Goal: Task Accomplishment & Management: Complete application form

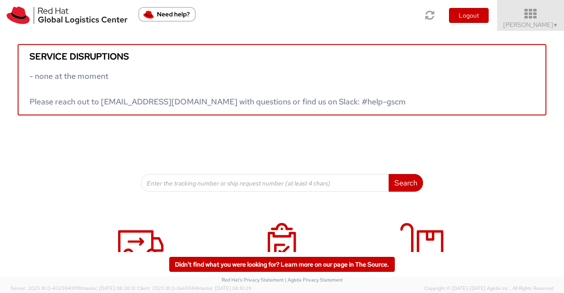
click at [550, 23] on span "Sumitra Hansdah ▼" at bounding box center [530, 25] width 55 height 8
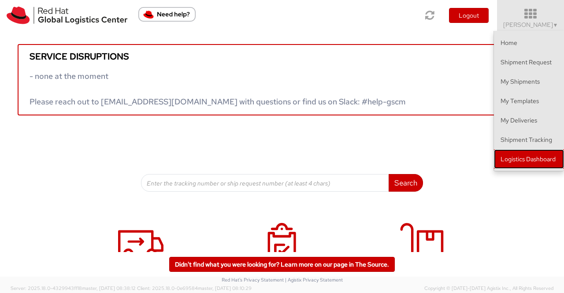
click at [528, 159] on link "Logistics Dashboard" at bounding box center [529, 158] width 70 height 19
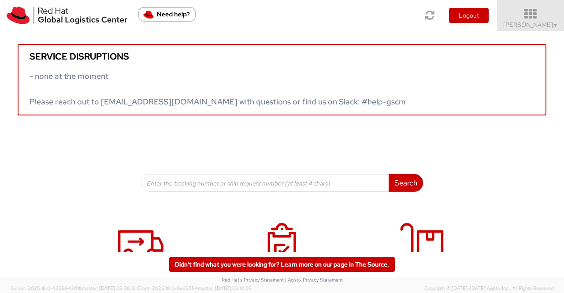
click at [554, 19] on icon at bounding box center [530, 14] width 77 height 12
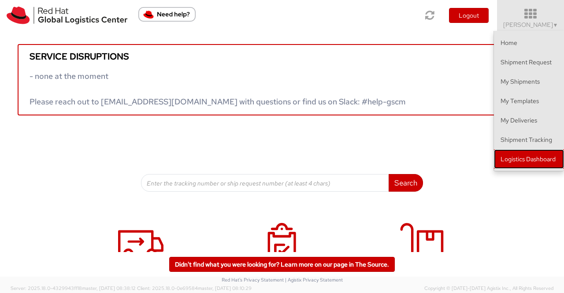
click at [545, 159] on link "Logistics Dashboard" at bounding box center [529, 158] width 70 height 19
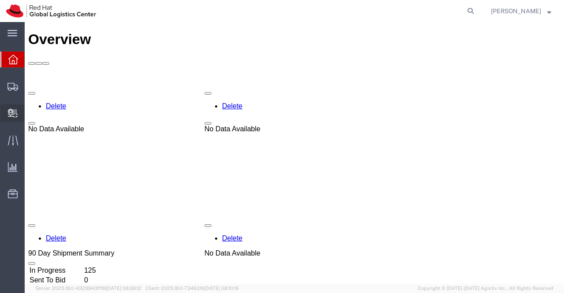
click at [0, 0] on span "Create Delivery" at bounding box center [0, 0] width 0 height 0
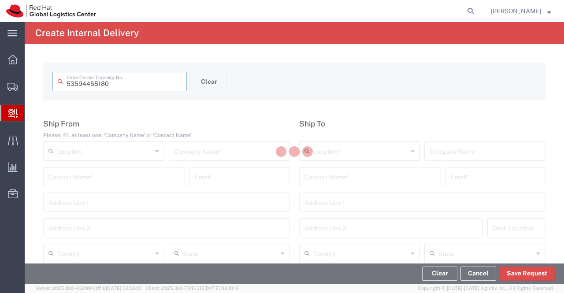
type input "53594455180"
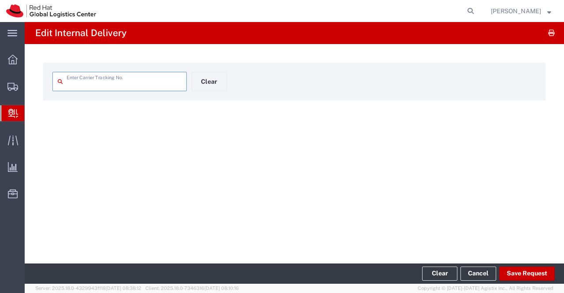
type input "53594455180"
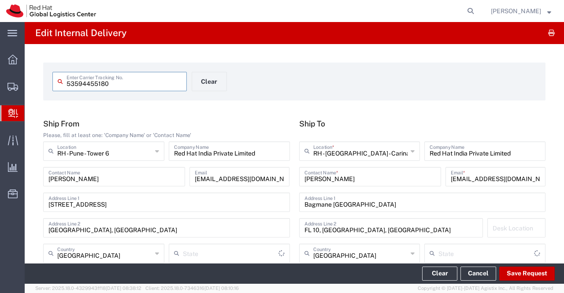
type input "Your Packaging"
type input "Mahārāshtra"
type input "Ground"
type input "[GEOGRAPHIC_DATA]"
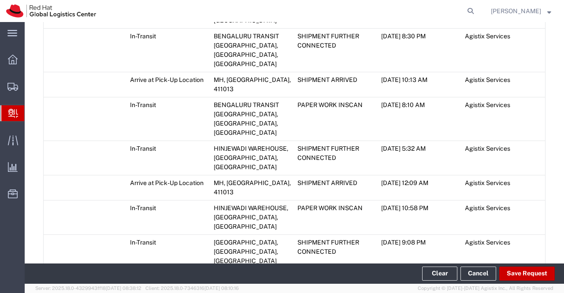
scroll to position [669, 0]
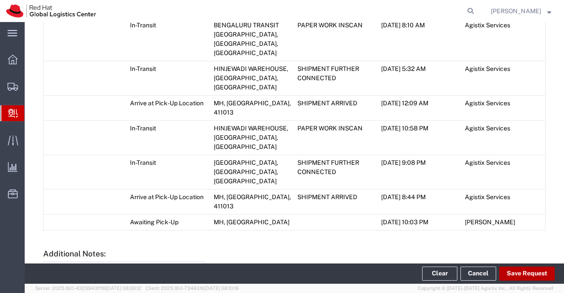
click at [531, 272] on button "Save Request" at bounding box center [526, 273] width 55 height 14
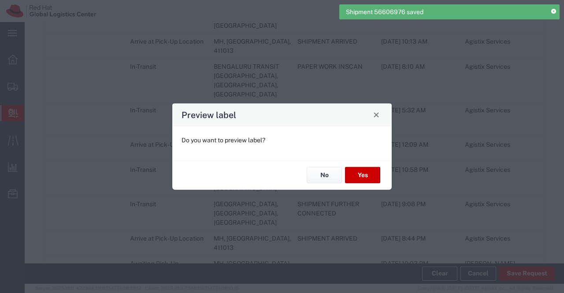
scroll to position [685, 0]
type input "Your Packaging"
type input "Ground"
click at [329, 172] on button "No" at bounding box center [324, 175] width 35 height 16
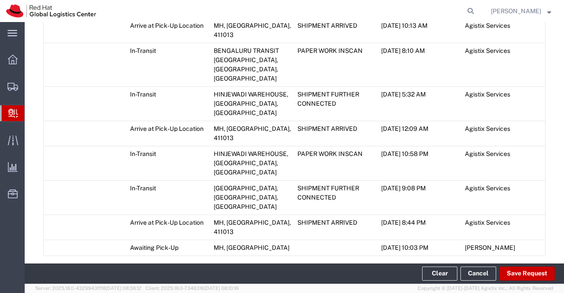
click at [47, 263] on icon at bounding box center [46, 266] width 6 height 6
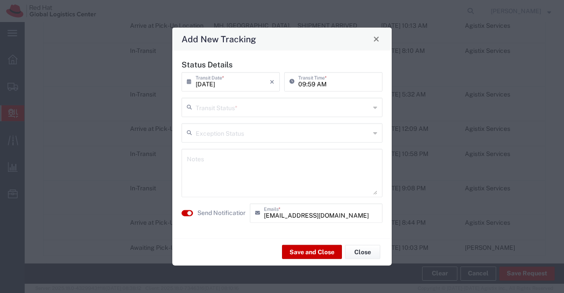
click at [373, 108] on div "Transit Status *" at bounding box center [281, 106] width 201 height 19
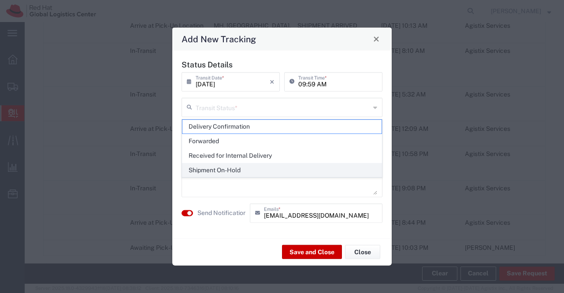
click at [346, 168] on span "Shipment On-Hold" at bounding box center [281, 170] width 199 height 14
type input "Shipment On-Hold"
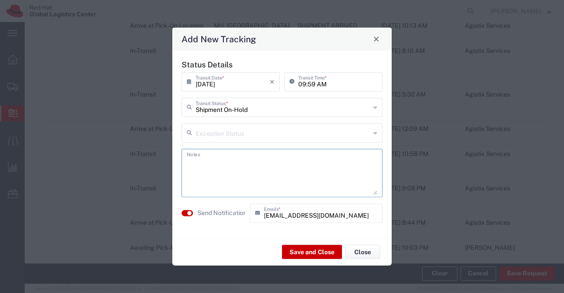
click at [346, 168] on textarea at bounding box center [282, 172] width 190 height 43
type textarea "package received on [DATE]."
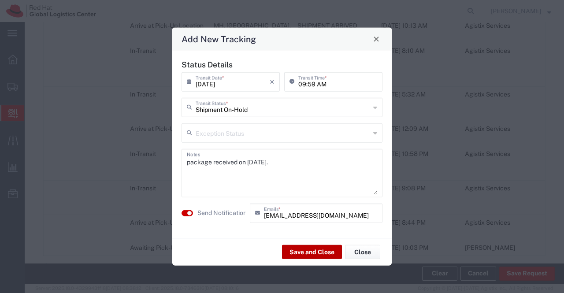
click at [307, 251] on button "Save and Close" at bounding box center [312, 252] width 60 height 14
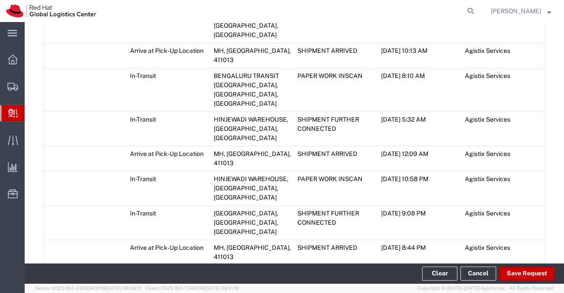
click at [0, 0] on span "Create Delivery" at bounding box center [0, 0] width 0 height 0
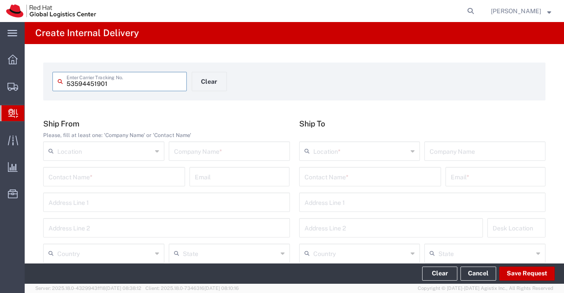
type input "53594451901"
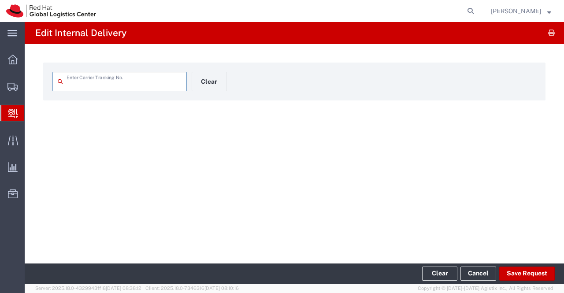
type input "53594451901"
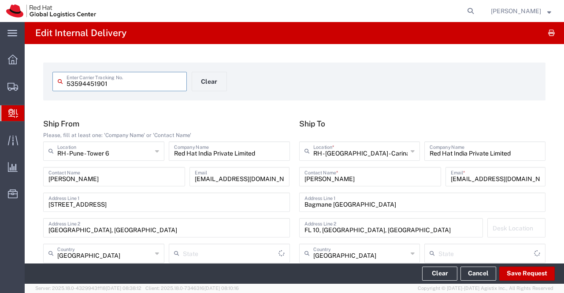
type input "Mahārāshtra"
type input "Ground"
type input "Your Packaging"
type input "[GEOGRAPHIC_DATA]"
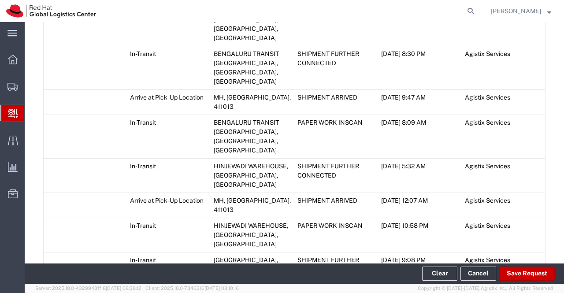
scroll to position [669, 0]
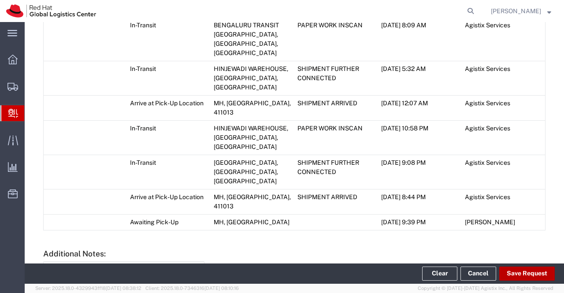
click at [537, 270] on button "Save Request" at bounding box center [526, 273] width 55 height 14
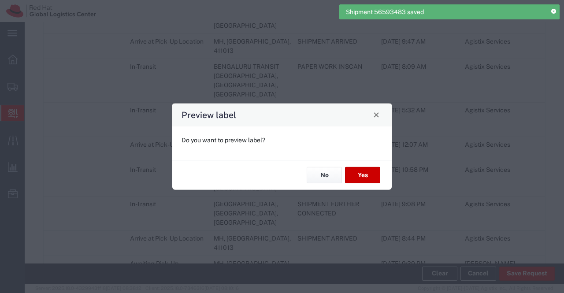
scroll to position [685, 0]
type input "Your Packaging"
type input "Ground"
click at [328, 171] on button "No" at bounding box center [324, 175] width 35 height 16
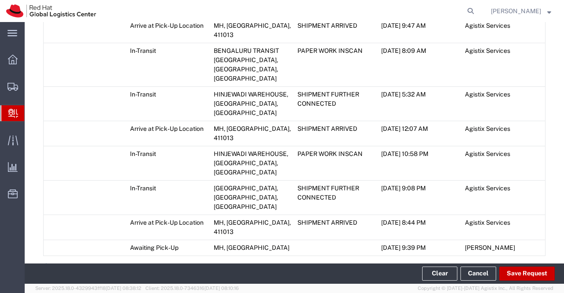
click at [48, 263] on icon at bounding box center [46, 266] width 6 height 6
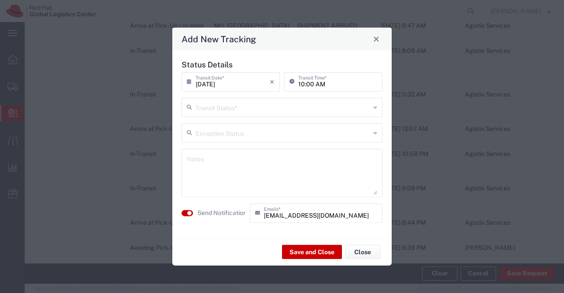
click at [376, 108] on icon at bounding box center [375, 107] width 4 height 14
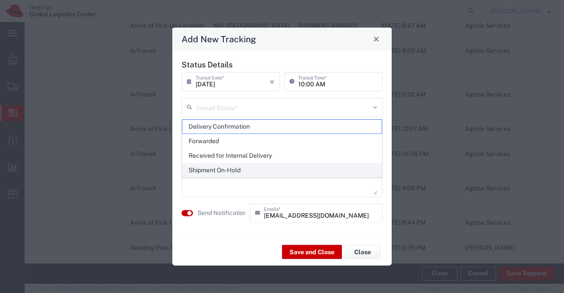
click at [366, 168] on span "Shipment On-Hold" at bounding box center [281, 170] width 199 height 14
type input "Shipment On-Hold"
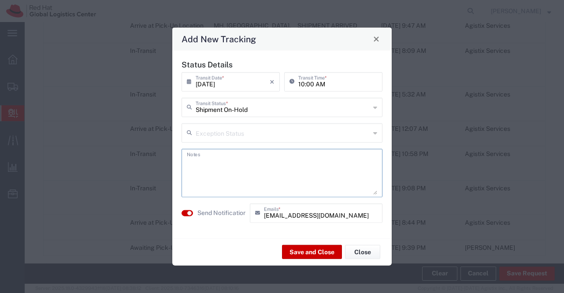
click at [366, 167] on textarea at bounding box center [282, 172] width 190 height 43
type textarea "package received on [DATE]."
click at [297, 252] on button "Save and Close" at bounding box center [312, 252] width 60 height 14
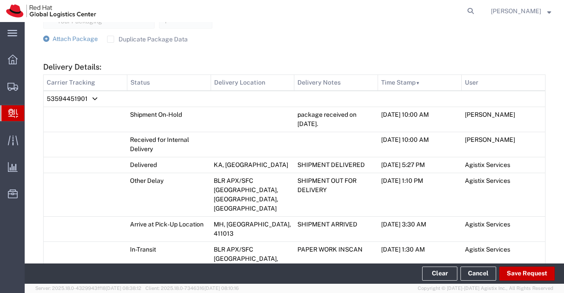
scroll to position [377, 0]
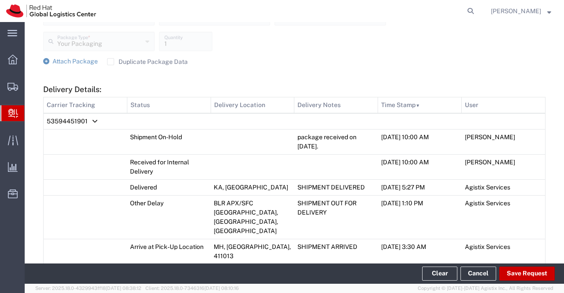
drag, startPoint x: 293, startPoint y: 136, endPoint x: 330, endPoint y: 146, distance: 38.8
click at [330, 146] on td "package received on [DATE]." at bounding box center [336, 141] width 84 height 25
copy td "package received on [DATE]."
click at [369, 67] on form "Ship From Please, fill at least one: 'Company Name' or 'Contact Name' RH - Pune…" at bounding box center [294, 224] width 502 height 964
click at [0, 0] on span "Create Delivery" at bounding box center [0, 0] width 0 height 0
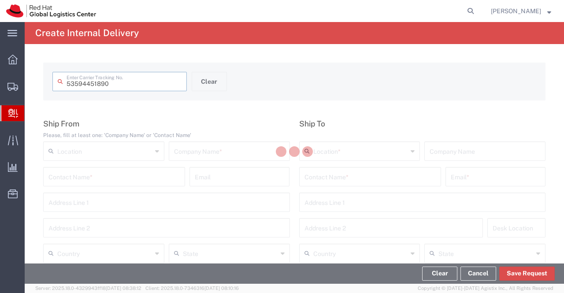
type input "53594451890"
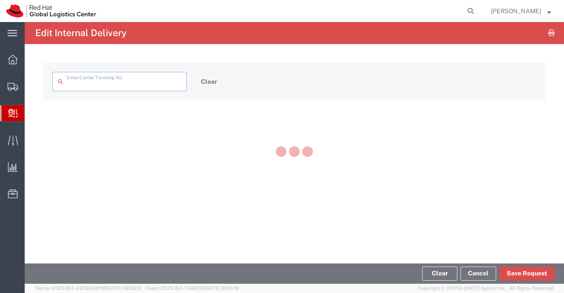
type input "53594451890"
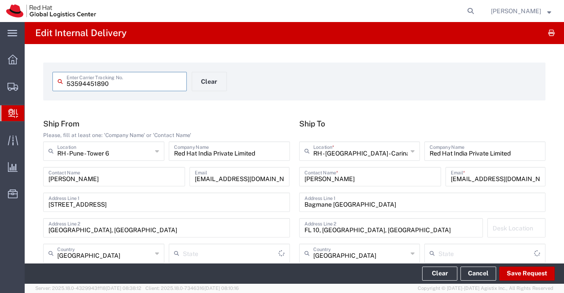
type input "Your Packaging"
type input "Mahārāshtra"
type input "Ground"
type input "[GEOGRAPHIC_DATA]"
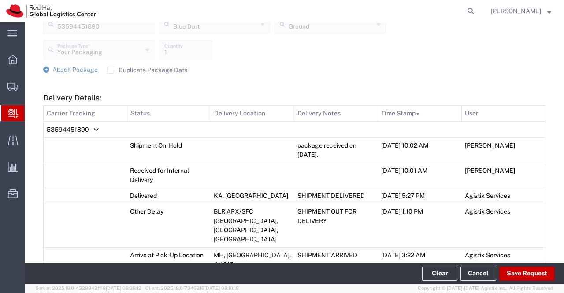
scroll to position [396, 0]
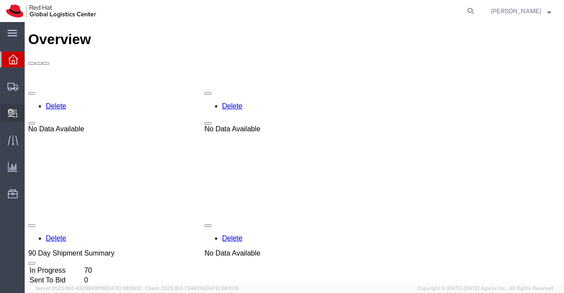
click at [0, 0] on span "Create Delivery" at bounding box center [0, 0] width 0 height 0
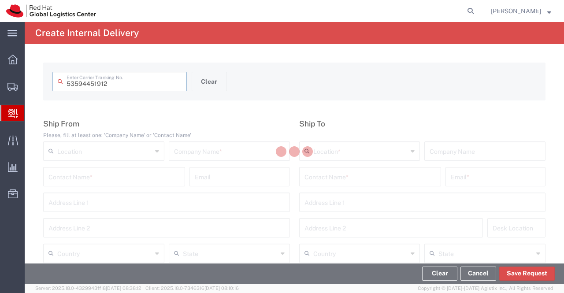
type input "53594451912"
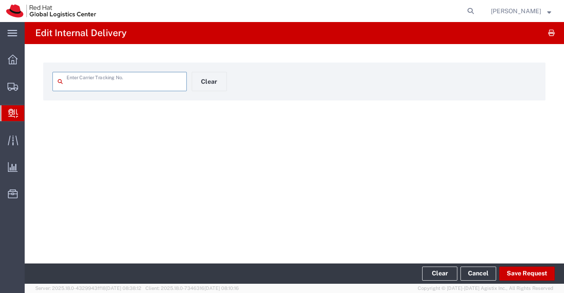
type input "53594451912"
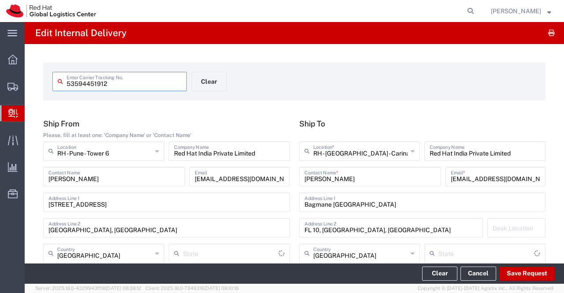
type input "Mahārāshtra"
type input "Your Packaging"
type input "Ground"
type input "[GEOGRAPHIC_DATA]"
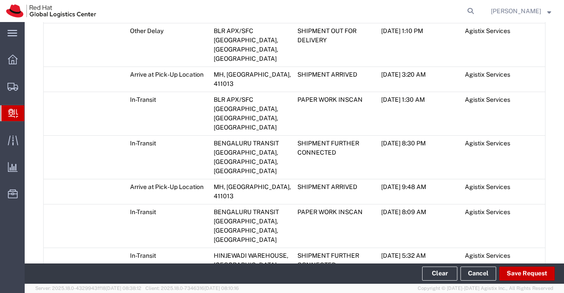
scroll to position [484, 0]
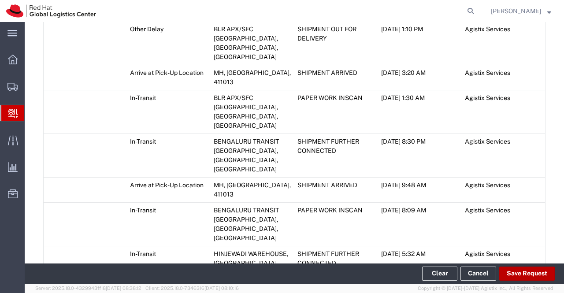
click at [544, 276] on button "Save Request" at bounding box center [526, 273] width 55 height 14
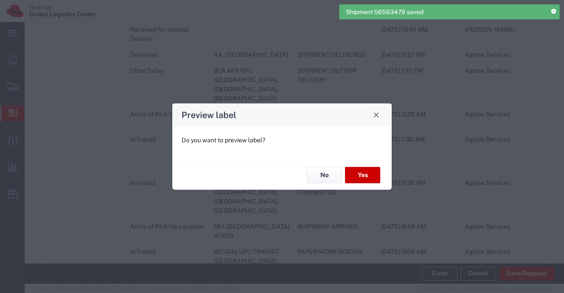
scroll to position [500, 0]
type input "Your Packaging"
type input "Ground"
click at [324, 175] on button "No" at bounding box center [324, 175] width 35 height 16
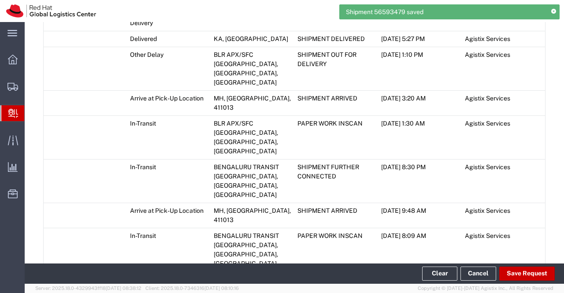
scroll to position [726, 0]
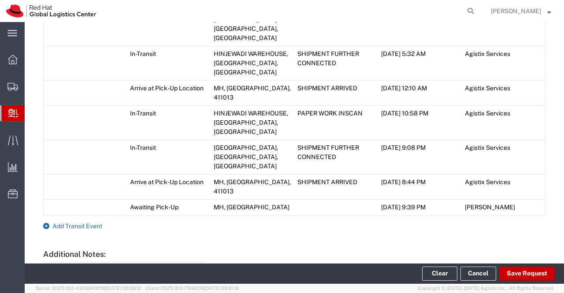
click at [44, 223] on icon at bounding box center [46, 226] width 6 height 6
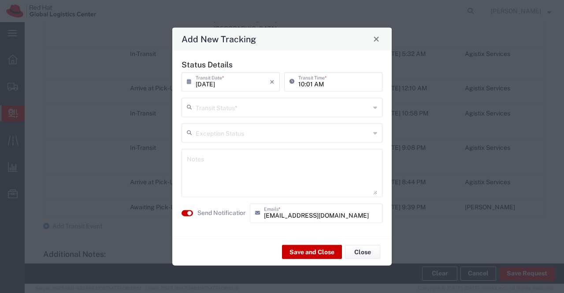
click at [375, 108] on icon at bounding box center [375, 107] width 4 height 14
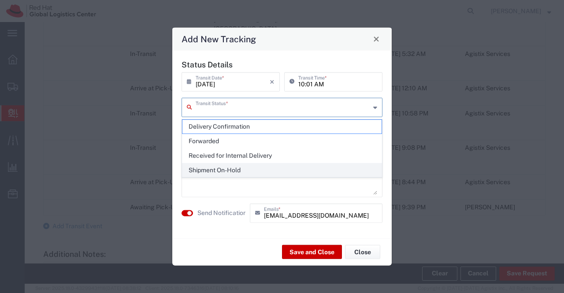
click at [355, 172] on span "Shipment On-Hold" at bounding box center [281, 170] width 199 height 14
type input "Shipment On-Hold"
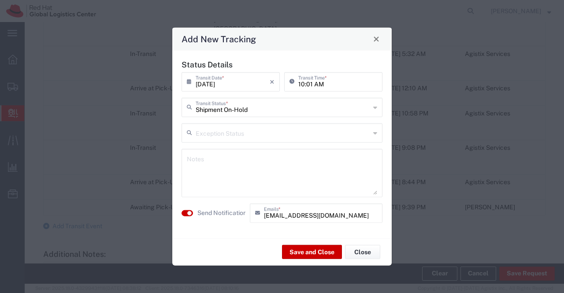
click at [206, 157] on textarea at bounding box center [282, 172] width 190 height 43
paste textarea "package received on [DATE]."
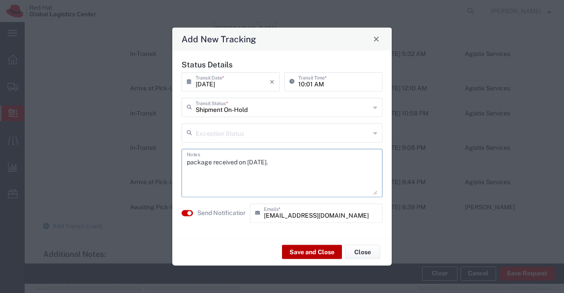
type textarea "package received on [DATE]."
click at [294, 252] on button "Save and Close" at bounding box center [312, 252] width 60 height 14
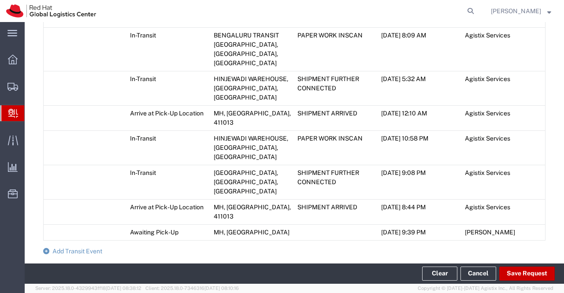
scroll to position [751, 0]
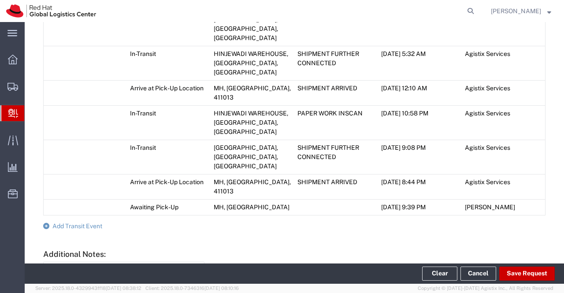
click at [0, 0] on span "Create Delivery" at bounding box center [0, 0] width 0 height 0
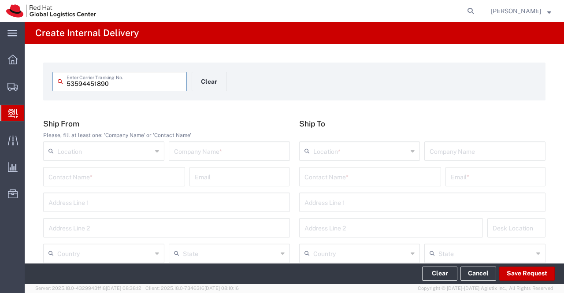
type input "53594451890"
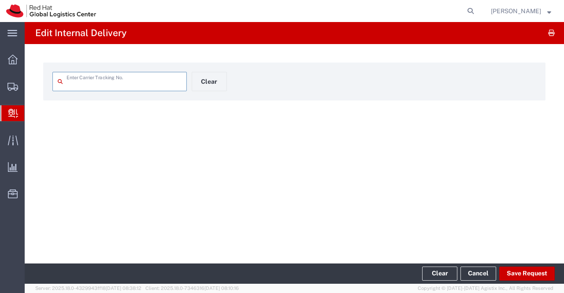
type input "53594451890"
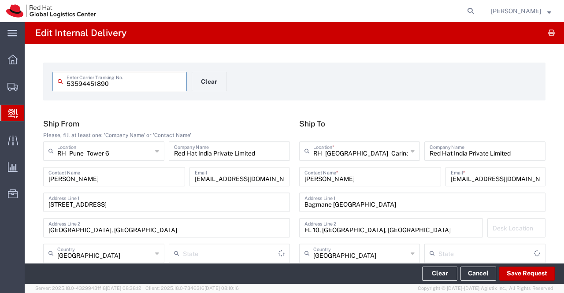
type input "Your Packaging"
type input "Ground"
type input "Mahārāshtra"
type input "[GEOGRAPHIC_DATA]"
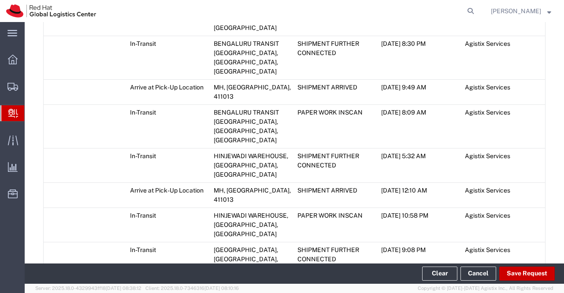
scroll to position [669, 0]
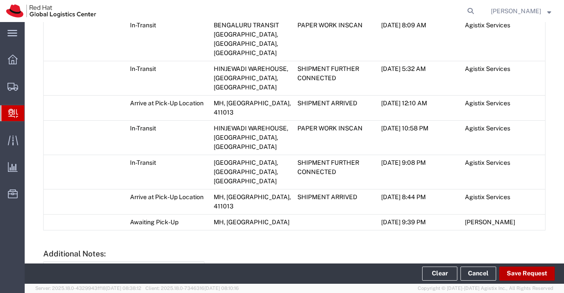
click at [528, 274] on button "Save Request" at bounding box center [526, 273] width 55 height 14
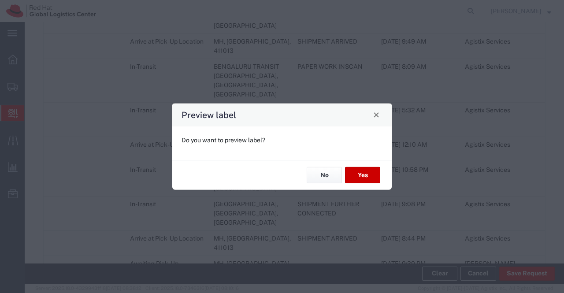
scroll to position [685, 0]
click at [318, 174] on button "No" at bounding box center [324, 175] width 35 height 16
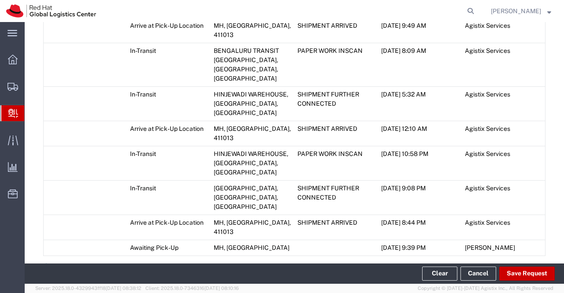
click at [48, 263] on icon at bounding box center [46, 266] width 6 height 6
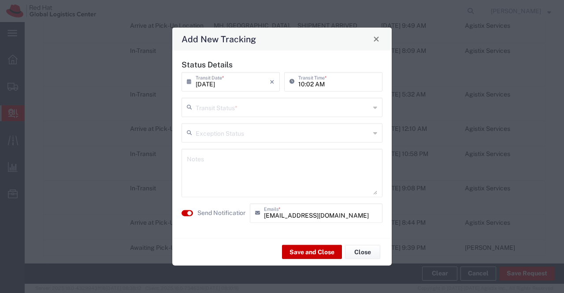
click at [375, 107] on icon at bounding box center [375, 107] width 4 height 14
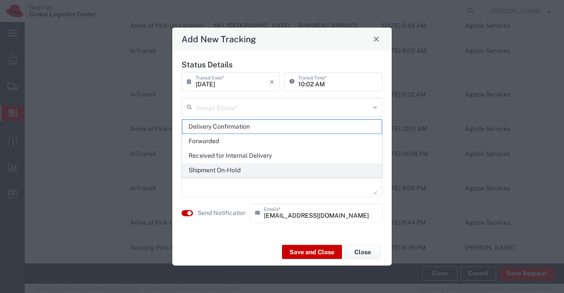
click at [344, 163] on li "Shipment On-Hold" at bounding box center [282, 170] width 200 height 15
type input "Shipment On-Hold"
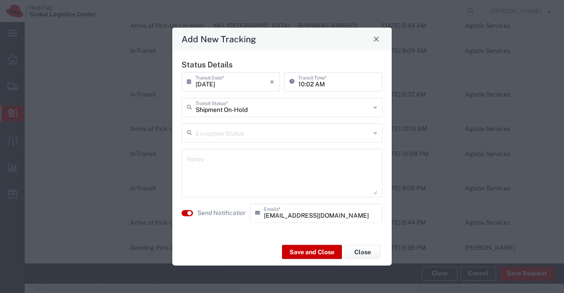
click at [344, 162] on textarea at bounding box center [282, 172] width 190 height 43
paste textarea "package received on [DATE]."
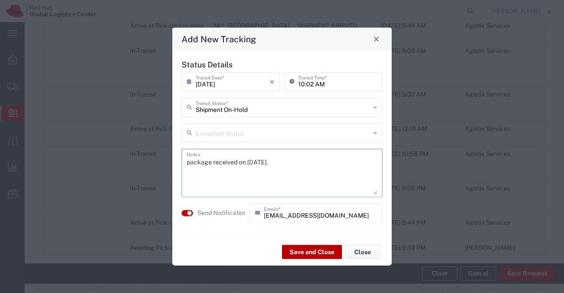
type textarea "package received on [DATE]."
click at [315, 248] on button "Save and Close" at bounding box center [312, 252] width 60 height 14
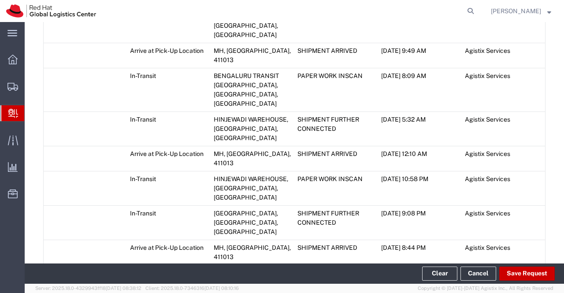
click at [0, 0] on span "Create Delivery" at bounding box center [0, 0] width 0 height 0
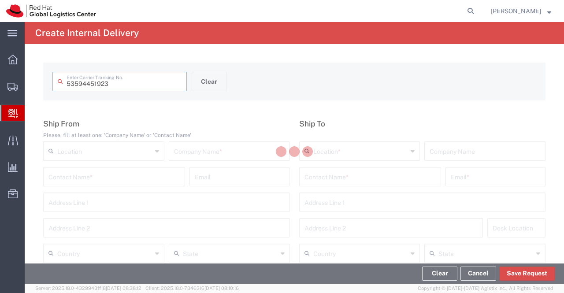
type input "53594451923"
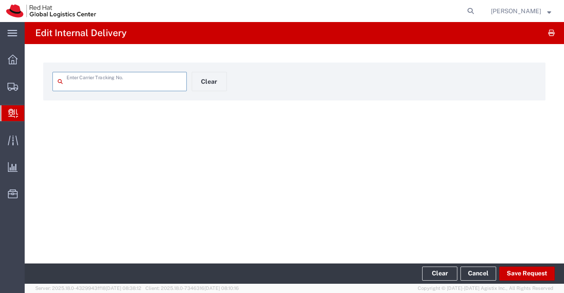
type input "53594451923"
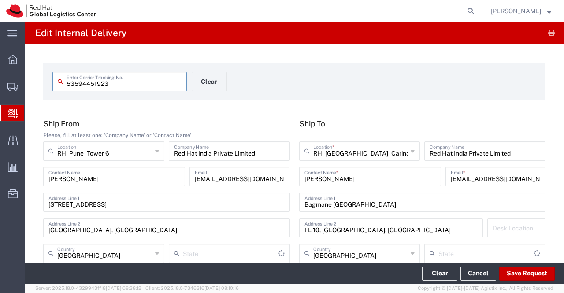
type input "Your Packaging"
type input "Mahārāshtra"
type input "Ground"
type input "[GEOGRAPHIC_DATA]"
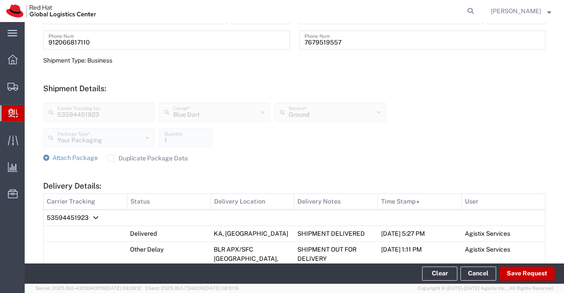
scroll to position [528, 0]
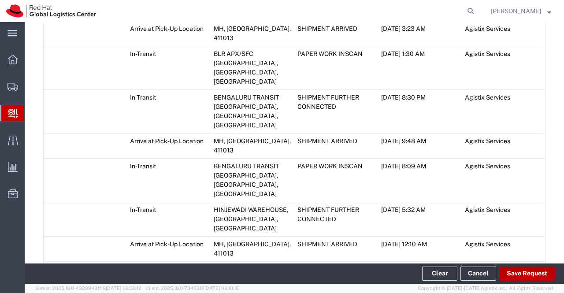
click at [533, 274] on button "Save Request" at bounding box center [526, 273] width 55 height 14
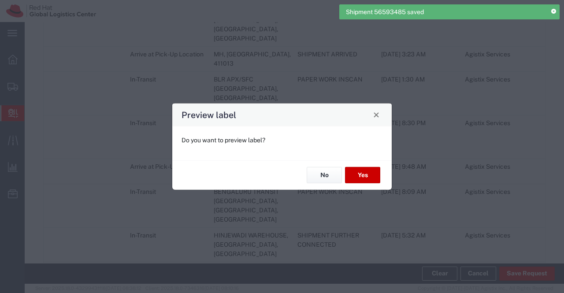
type input "Ground"
type input "Your Packaging"
drag, startPoint x: 335, startPoint y: 180, endPoint x: 288, endPoint y: 161, distance: 50.8
click at [336, 180] on button "No" at bounding box center [324, 175] width 35 height 16
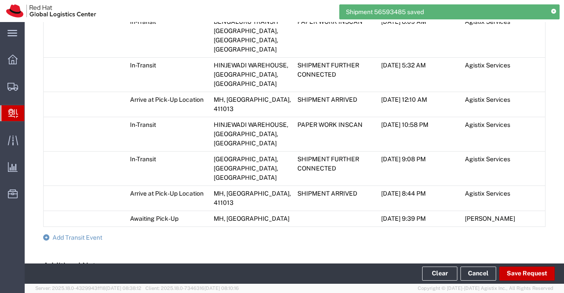
scroll to position [726, 0]
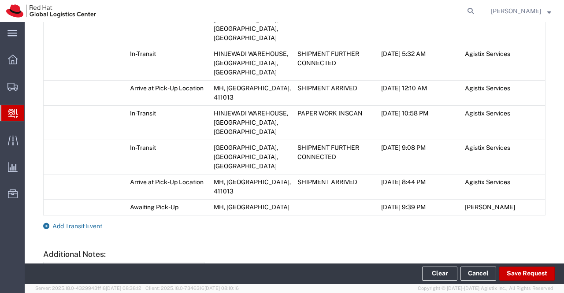
click at [48, 223] on icon at bounding box center [46, 226] width 6 height 6
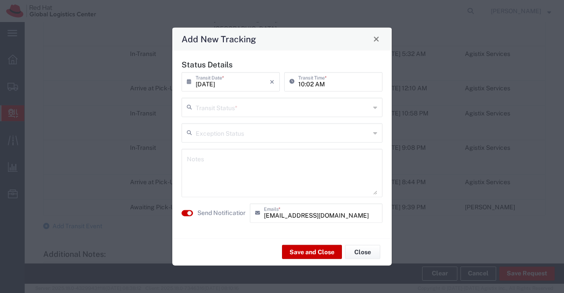
click at [375, 105] on icon at bounding box center [375, 107] width 4 height 14
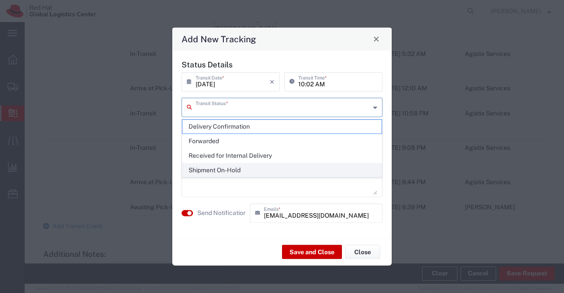
click at [360, 163] on span "Shipment On-Hold" at bounding box center [281, 170] width 199 height 14
type input "Shipment On-Hold"
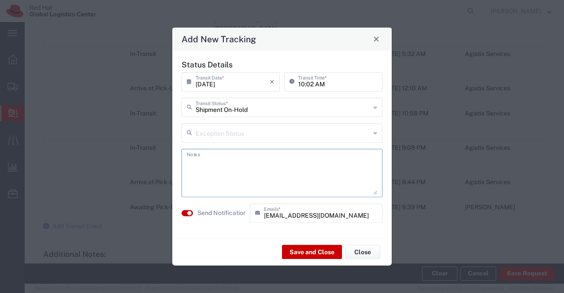
click at [360, 163] on textarea at bounding box center [282, 172] width 190 height 43
paste textarea "package received on [DATE]."
type textarea "package received on [DATE]."
click at [305, 254] on button "Save and Close" at bounding box center [312, 252] width 60 height 14
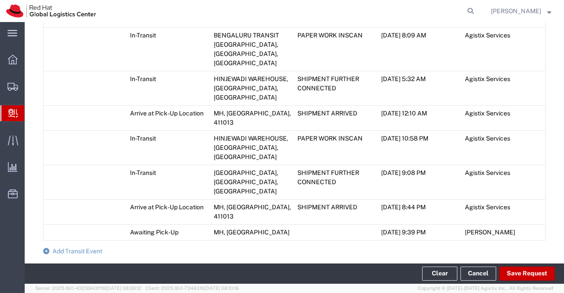
scroll to position [751, 0]
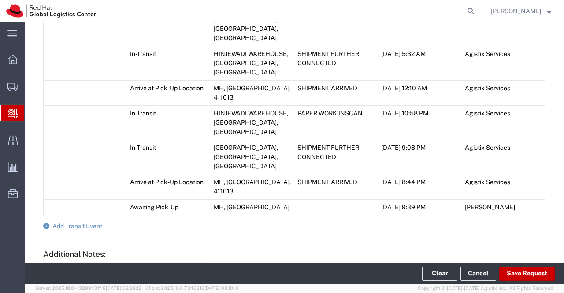
click at [0, 0] on span "Create Delivery" at bounding box center [0, 0] width 0 height 0
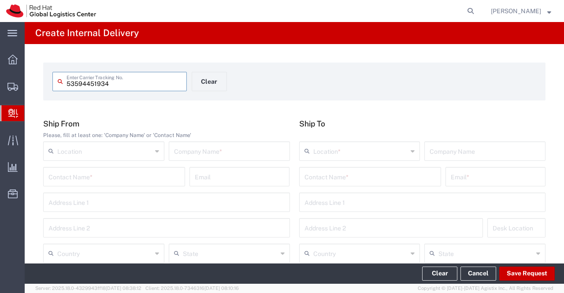
type input "53594451934"
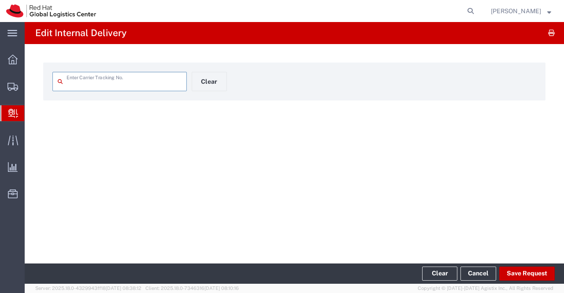
type input "53594451934"
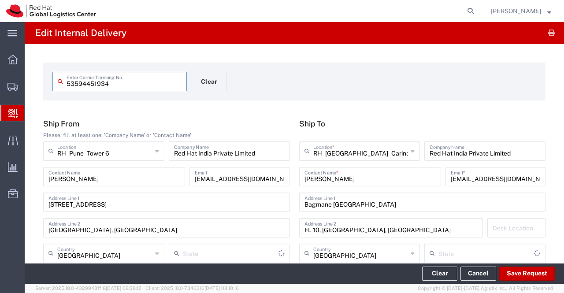
type input "Your Packaging"
type input "Mahārāshtra"
type input "Ground"
type input "[GEOGRAPHIC_DATA]"
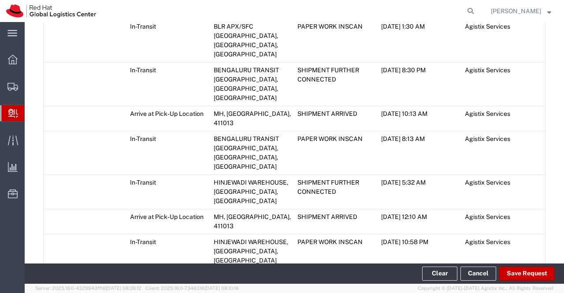
scroll to position [661, 0]
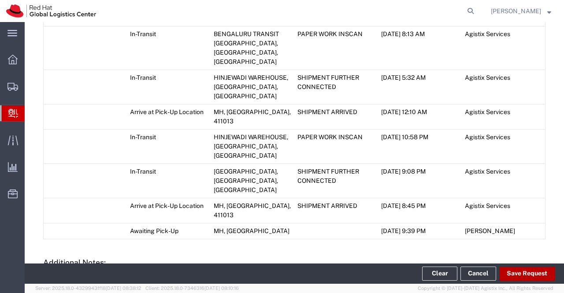
click at [532, 274] on button "Save Request" at bounding box center [526, 273] width 55 height 14
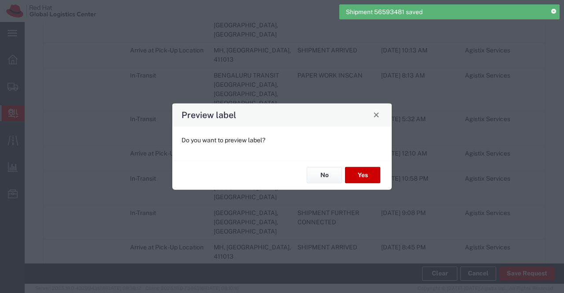
scroll to position [676, 0]
type input "Your Packaging"
type input "Ground"
click at [314, 176] on button "No" at bounding box center [324, 175] width 35 height 16
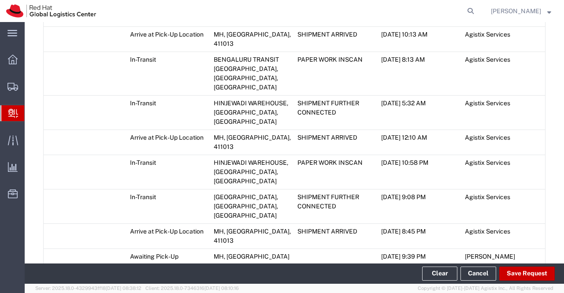
click at [48, 272] on icon at bounding box center [46, 275] width 6 height 6
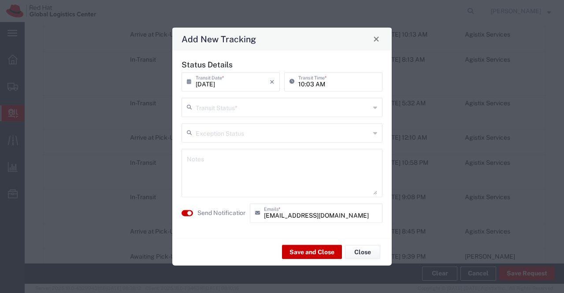
click at [375, 108] on icon at bounding box center [375, 107] width 4 height 14
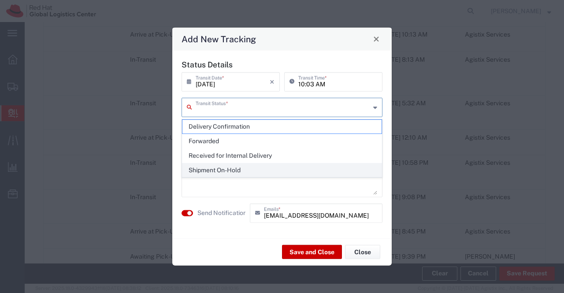
click at [348, 173] on span "Shipment On-Hold" at bounding box center [281, 170] width 199 height 14
type input "Shipment On-Hold"
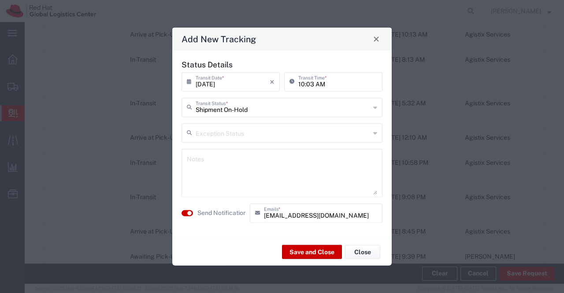
click at [348, 173] on textarea at bounding box center [282, 172] width 190 height 43
paste textarea "package received on [DATE]."
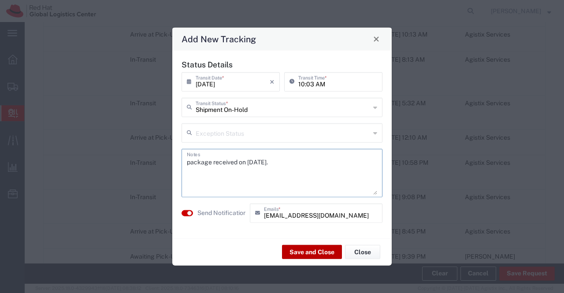
type textarea "package received on [DATE]."
click at [321, 252] on button "Save and Close" at bounding box center [312, 252] width 60 height 14
